Goal: Complete application form

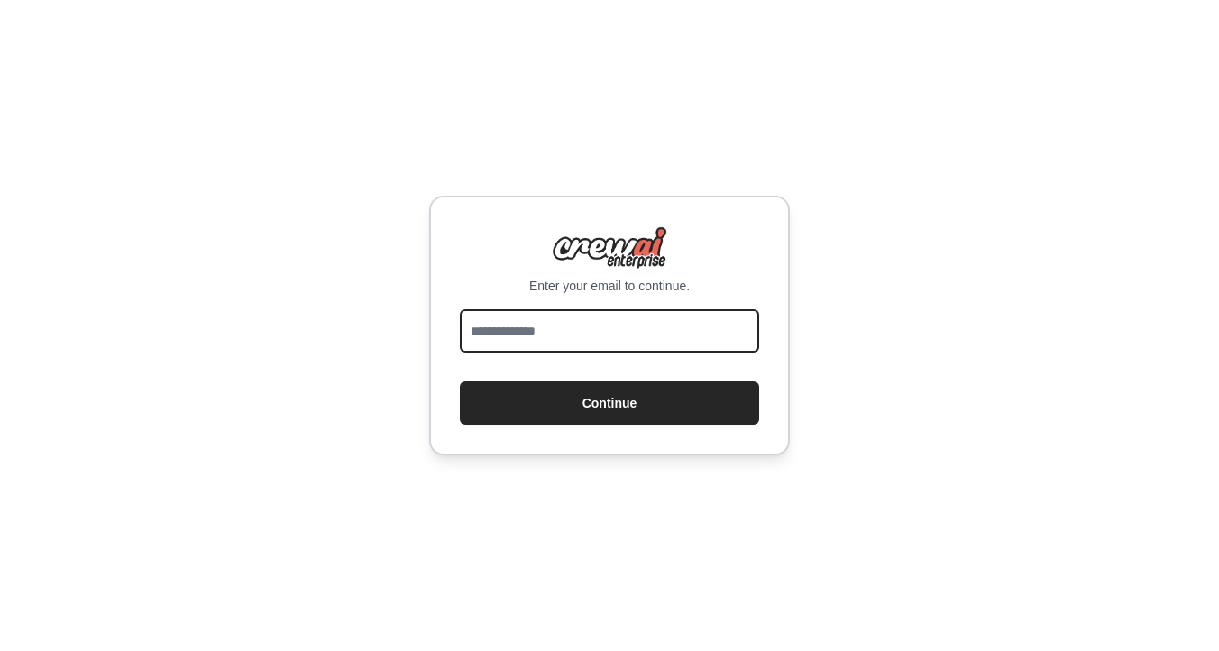
click at [613, 339] on input "email" at bounding box center [609, 330] width 299 height 43
type input "**********"
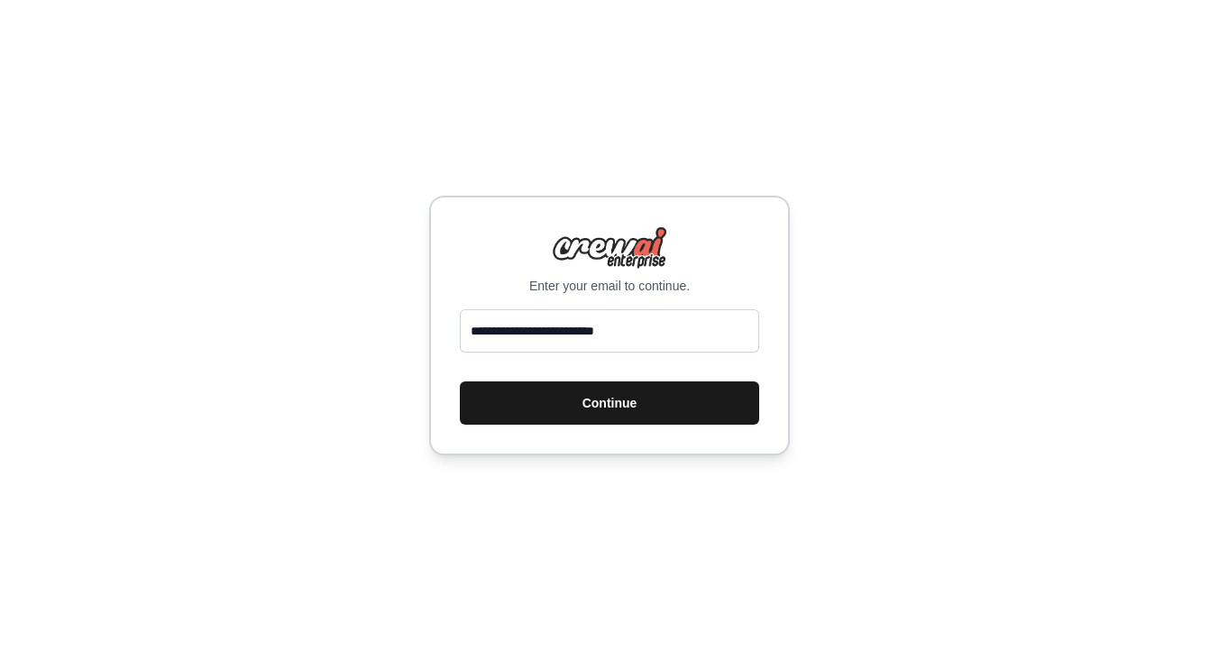
click at [620, 415] on button "Continue" at bounding box center [609, 402] width 299 height 43
click at [593, 401] on button "Continue" at bounding box center [609, 402] width 299 height 43
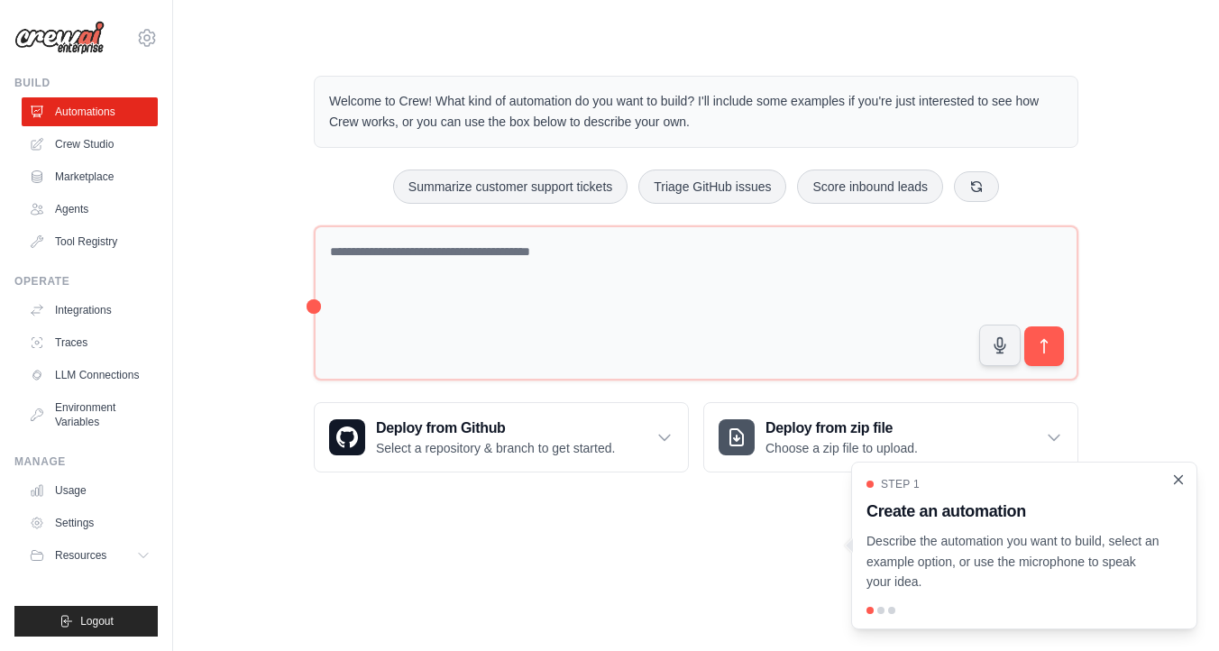
click at [1183, 483] on icon "Close walkthrough" at bounding box center [1178, 479] width 16 height 16
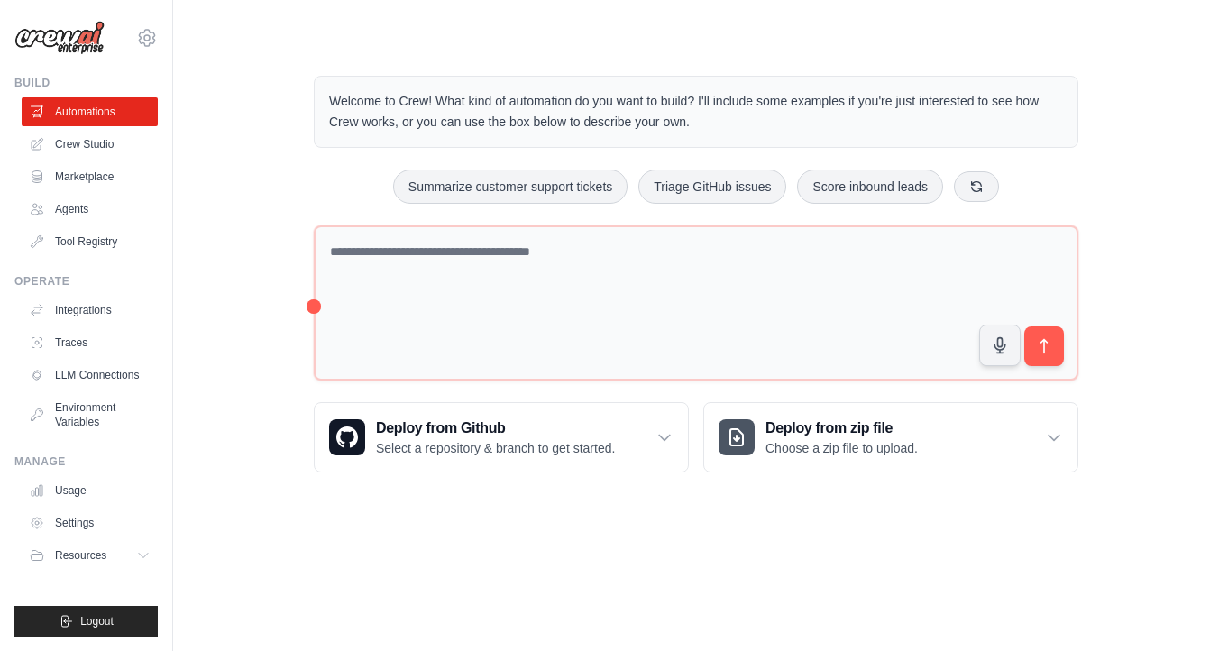
click at [585, 48] on div "Welcome to Crew! What kind of automation do you want to build? I'll include som…" at bounding box center [696, 274] width 808 height 454
click at [809, 50] on div "Welcome to Crew! What kind of automation do you want to build? I'll include som…" at bounding box center [696, 274] width 808 height 454
click at [348, 41] on main "Welcome to Crew! What kind of automation do you want to build? I'll include som…" at bounding box center [696, 259] width 1046 height 519
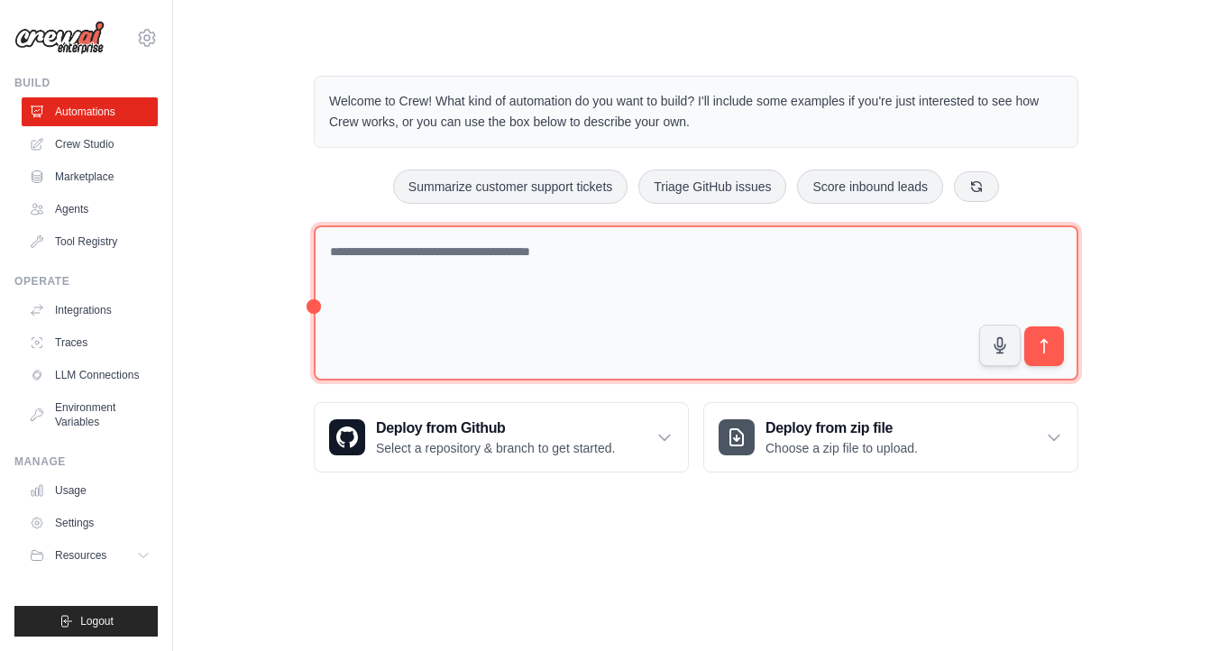
click at [534, 317] on textarea at bounding box center [696, 303] width 764 height 156
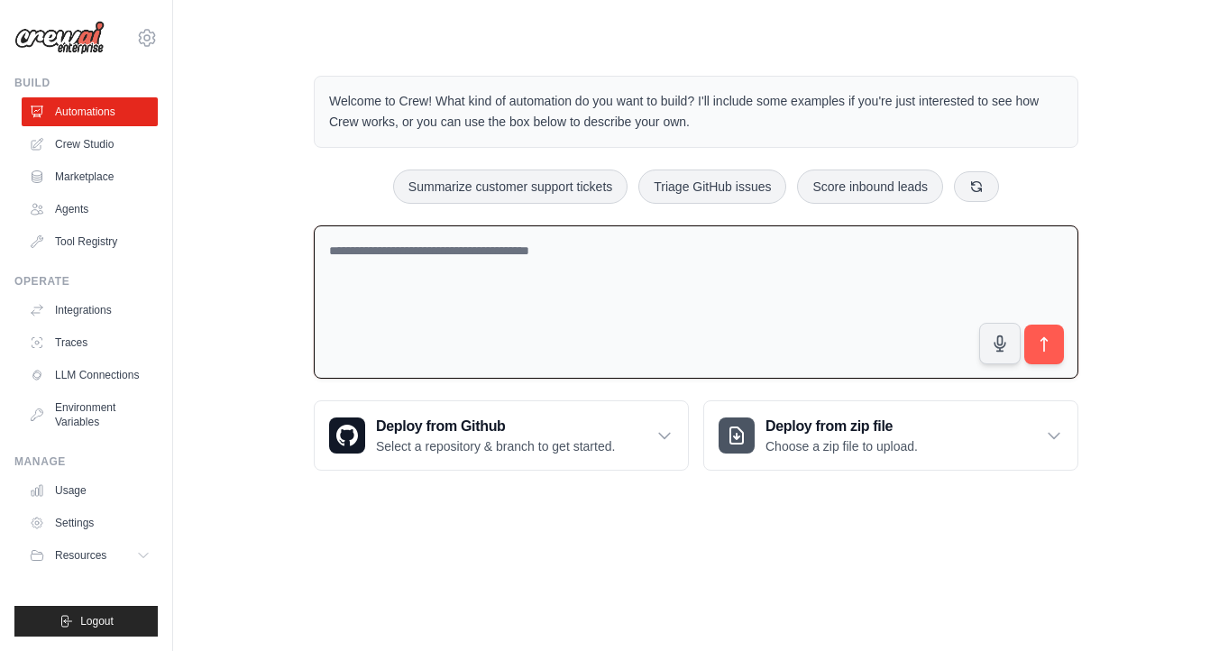
click at [1151, 154] on div "Welcome to Crew! What kind of automation do you want to build? I'll include som…" at bounding box center [696, 273] width 988 height 453
